Goal: Find specific page/section: Find specific page/section

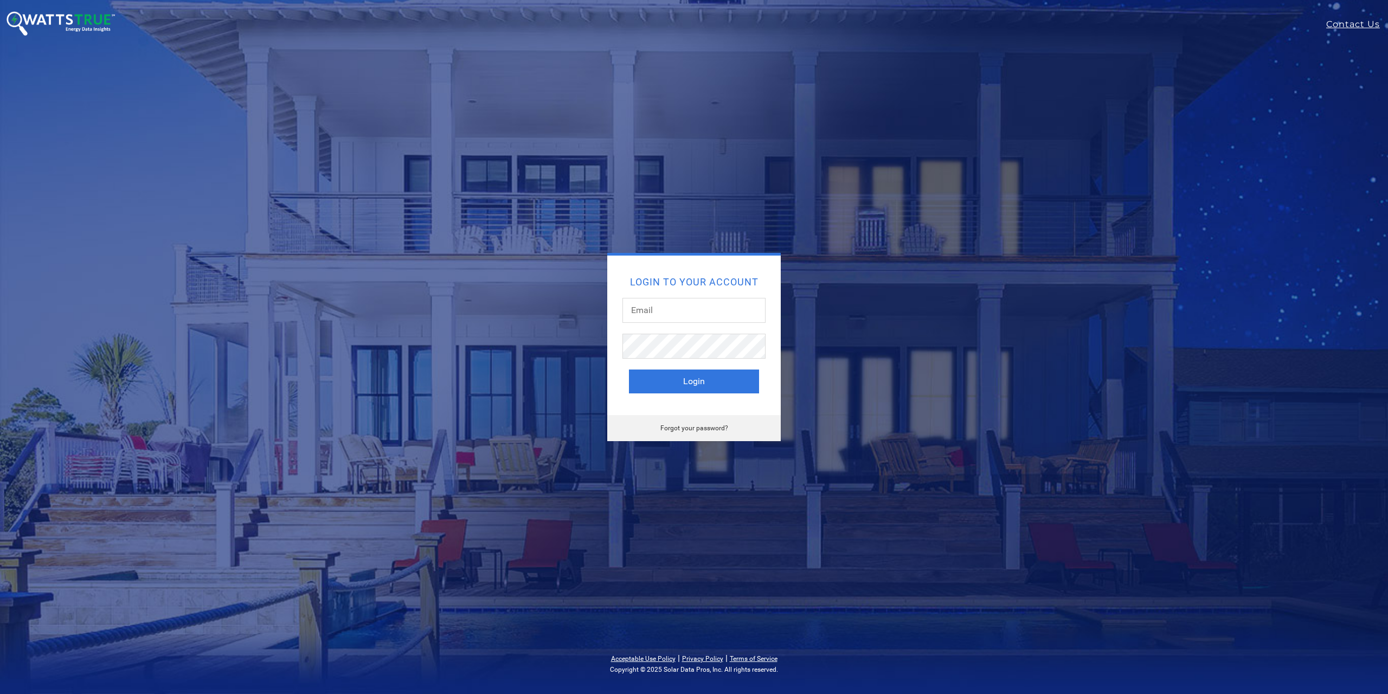
type input "[EMAIL_ADDRESS][DOMAIN_NAME]"
click at [698, 374] on button "Login" at bounding box center [694, 381] width 130 height 24
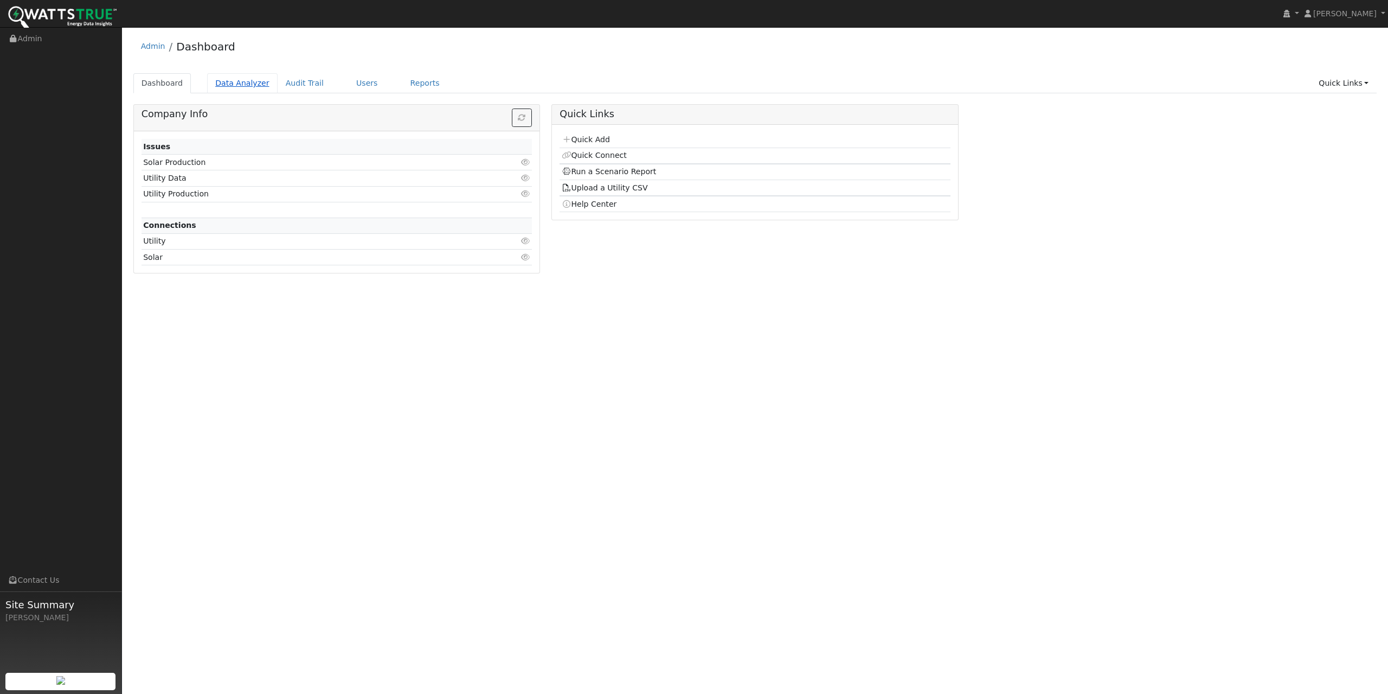
drag, startPoint x: 249, startPoint y: 82, endPoint x: 255, endPoint y: 85, distance: 6.3
click at [249, 82] on link "Data Analyzer" at bounding box center [242, 83] width 71 height 20
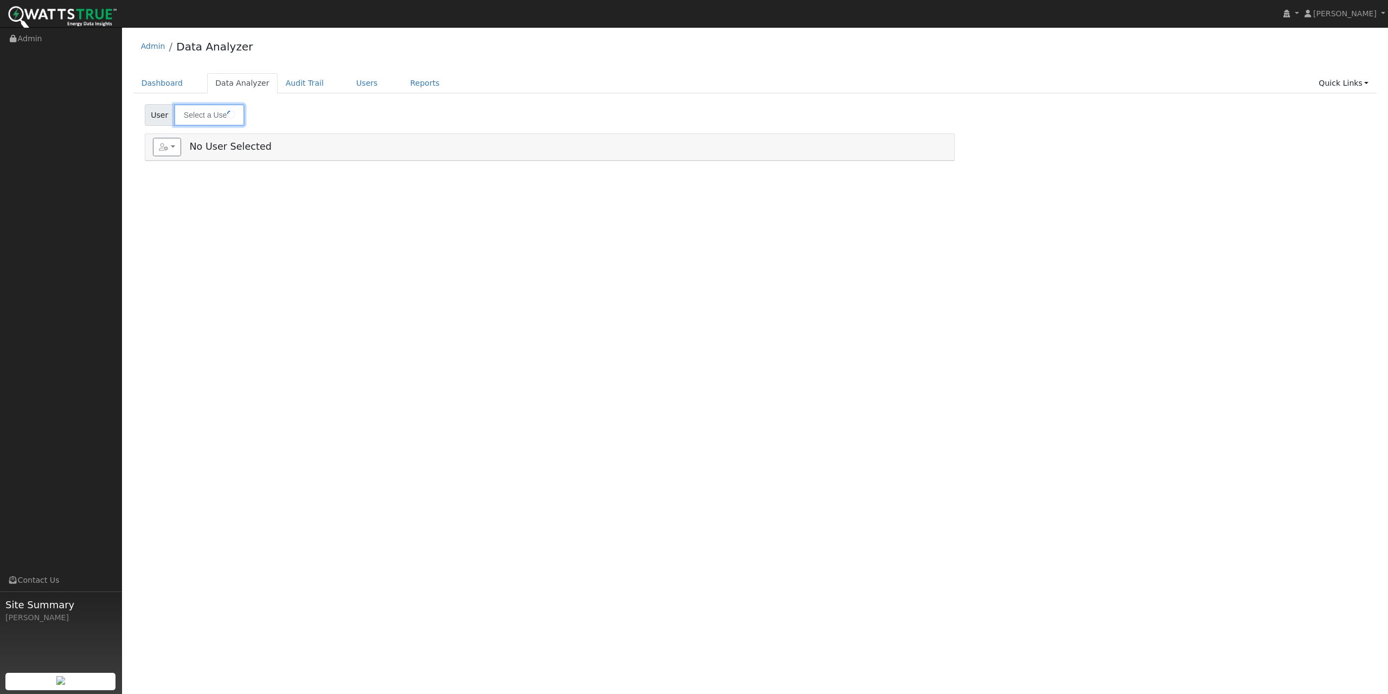
click at [222, 111] on input "text" at bounding box center [209, 115] width 71 height 22
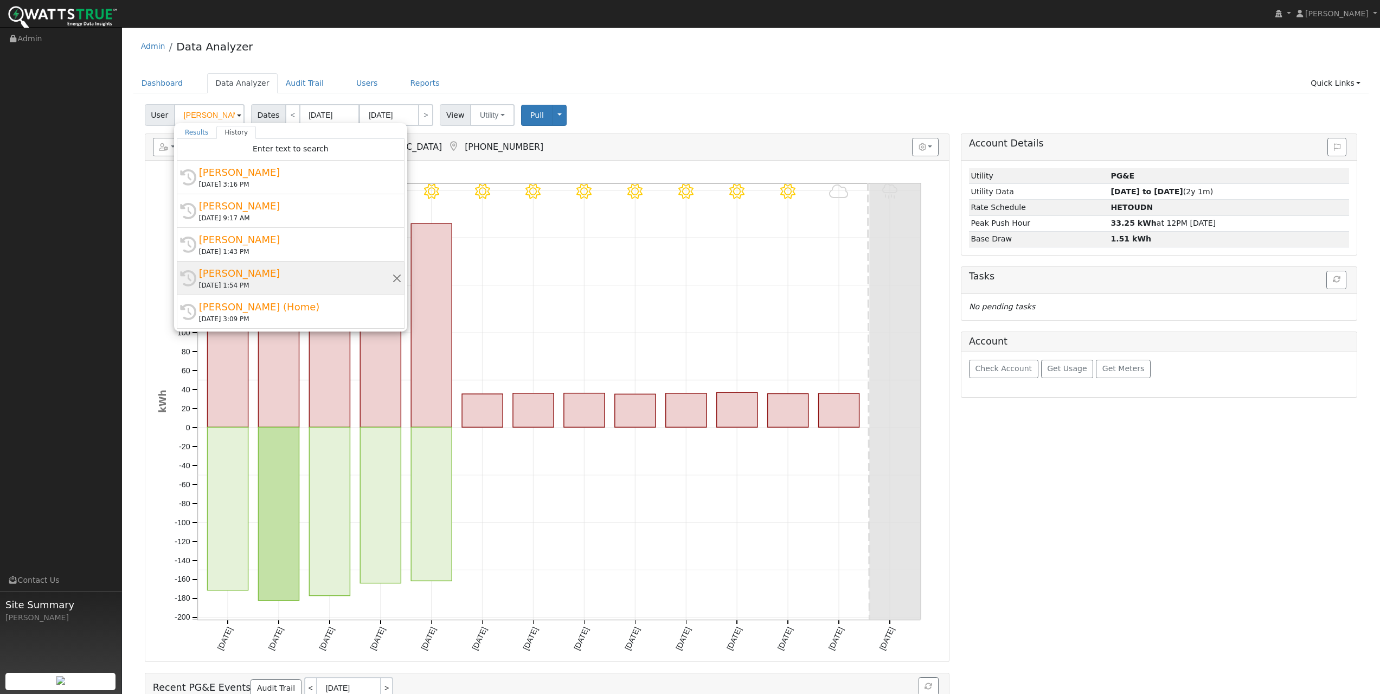
click at [242, 279] on div "Robert Mochizuki" at bounding box center [295, 273] width 193 height 15
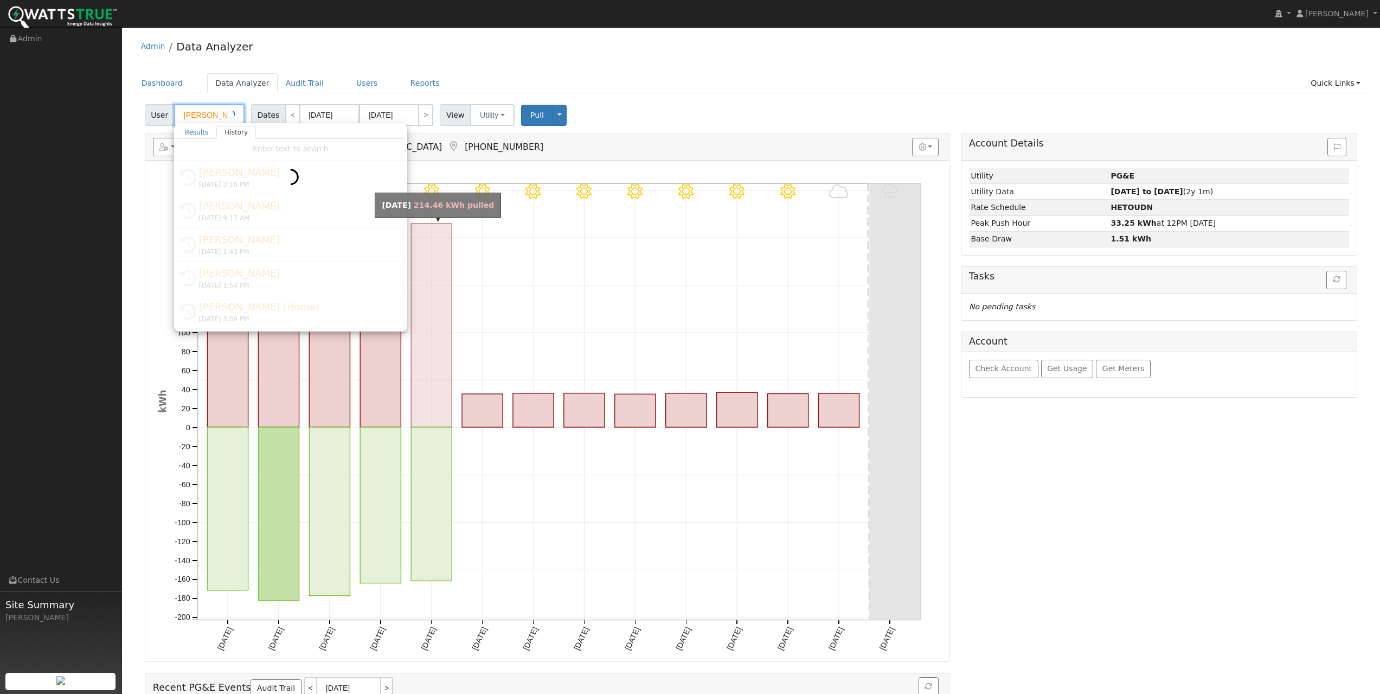
type input "Robert Mochizuki"
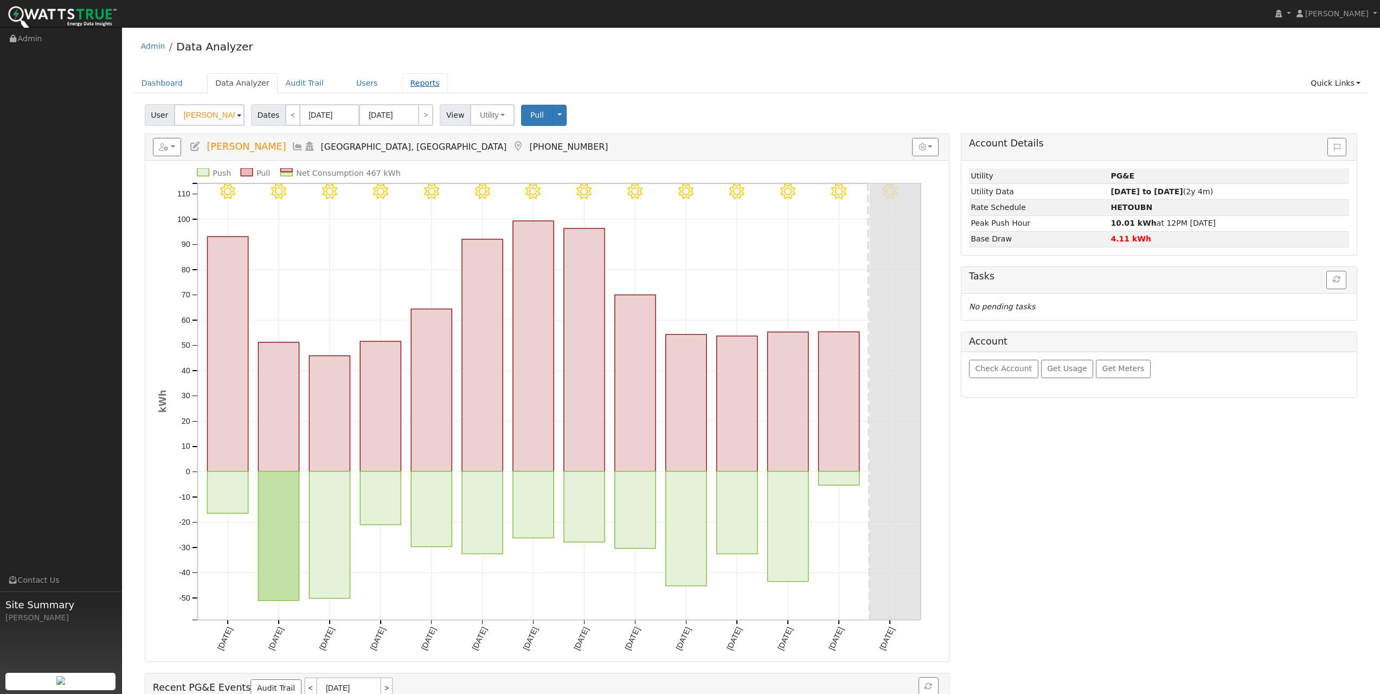
click at [409, 82] on link "Reports" at bounding box center [425, 83] width 46 height 20
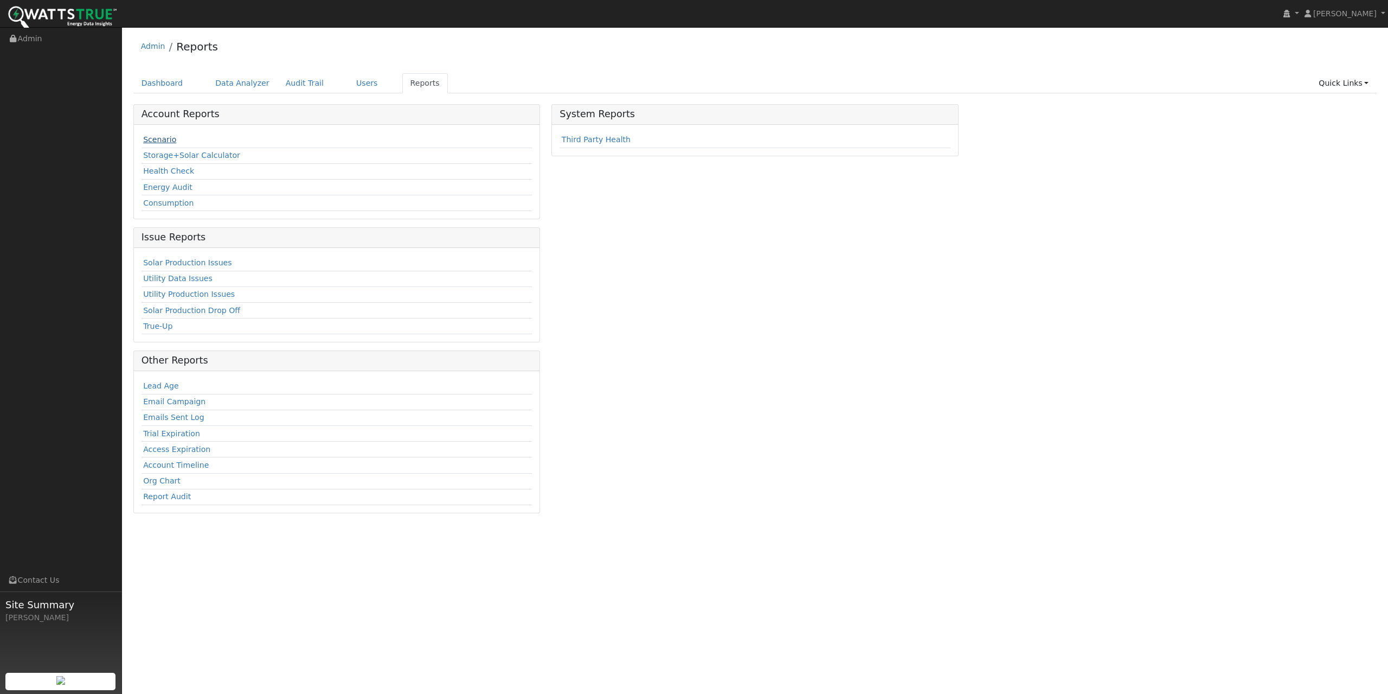
click at [157, 140] on link "Scenario" at bounding box center [159, 139] width 33 height 9
